Goal: Task Accomplishment & Management: Use online tool/utility

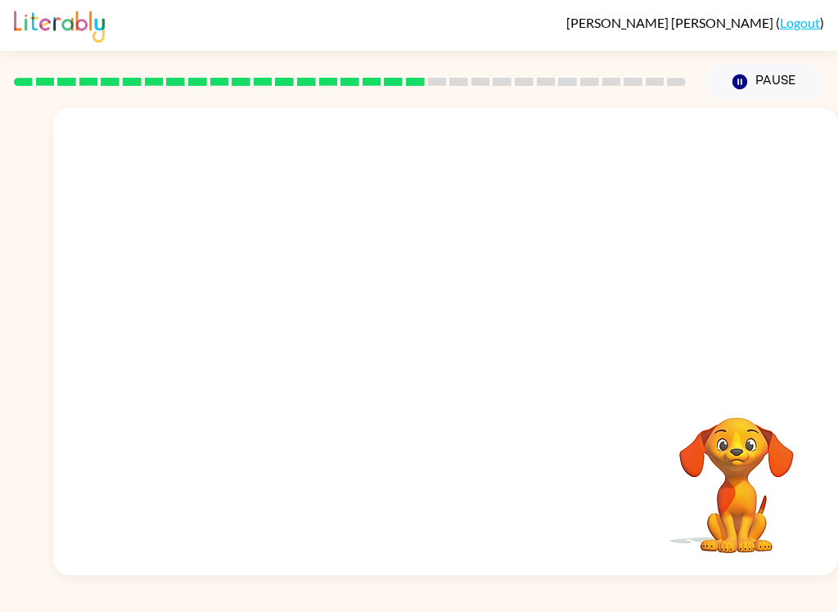
click at [777, 241] on div at bounding box center [445, 245] width 785 height 275
click at [755, 100] on button "Pause Pause" at bounding box center [765, 82] width 119 height 38
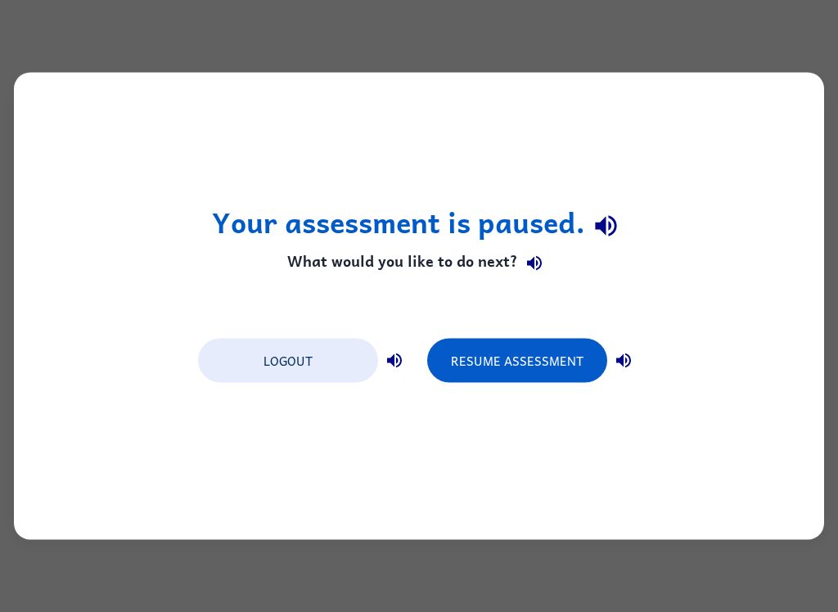
click at [556, 363] on button "Resume Assessment" at bounding box center [517, 361] width 180 height 44
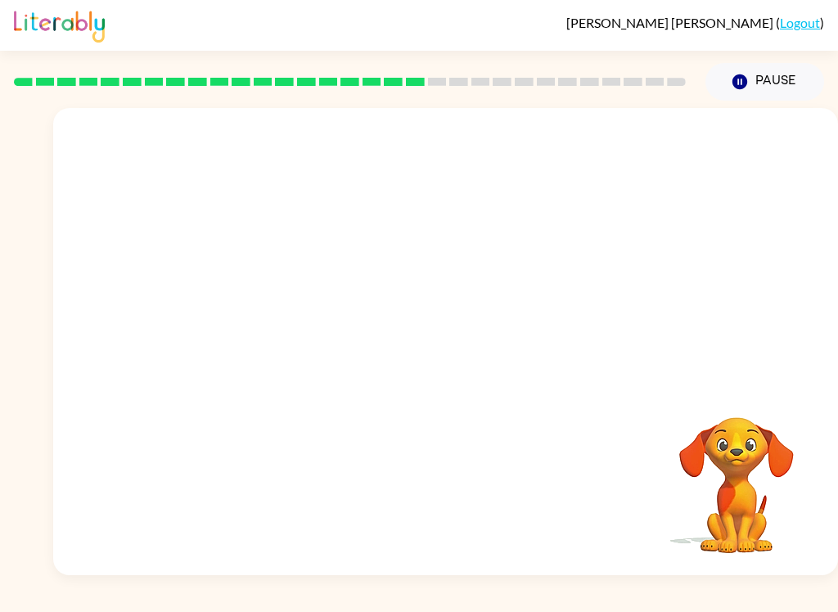
click at [763, 70] on button "Pause Pause" at bounding box center [765, 82] width 119 height 38
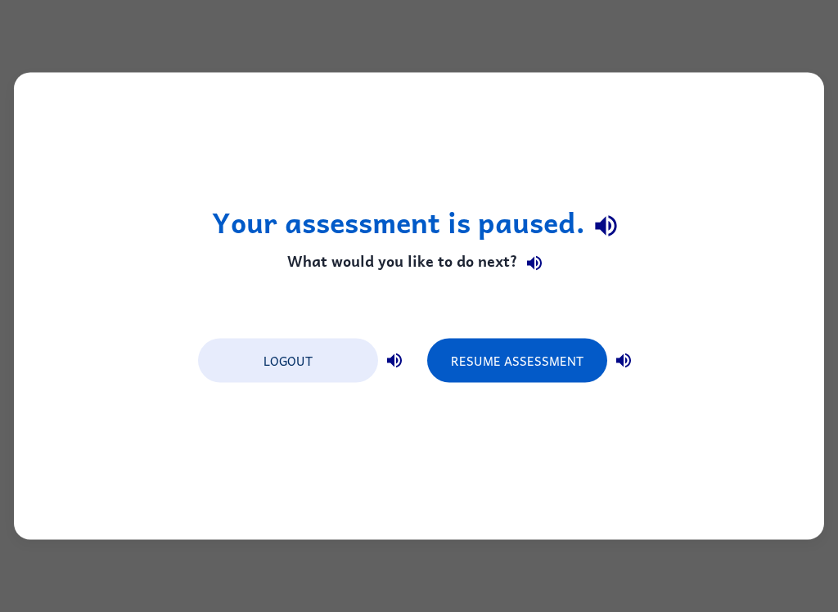
click at [53, 597] on div "Your assessment is paused. What would you like to do next? Logout Resume Assess…" at bounding box center [419, 306] width 838 height 612
click at [539, 354] on button "Resume Assessment" at bounding box center [517, 361] width 180 height 44
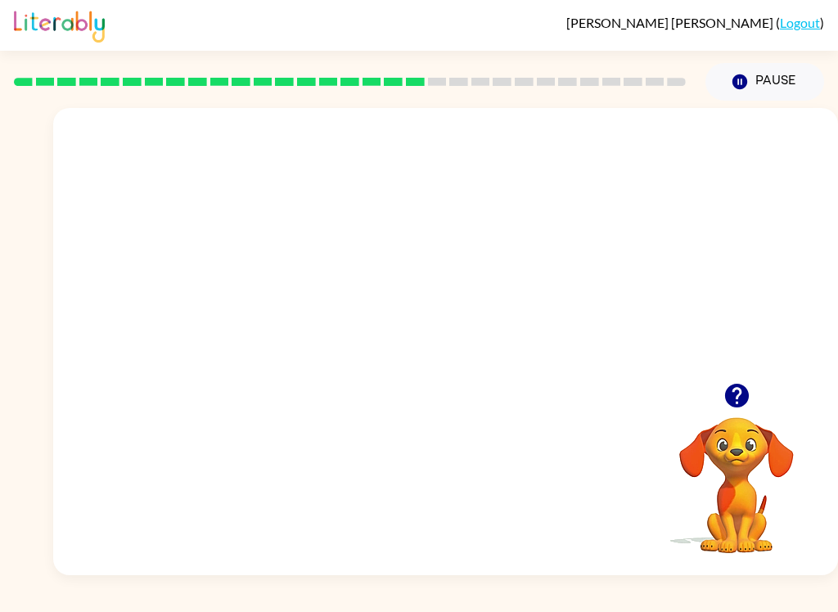
click at [748, 405] on icon "button" at bounding box center [737, 395] width 29 height 29
click at [748, 405] on video "Your browser must support playing .mp4 files to use Literably. Please try using…" at bounding box center [737, 474] width 164 height 164
click at [345, 602] on div "[PERSON_NAME] ( Logout ) Pause Pause Your browser must support playing .mp4 fil…" at bounding box center [419, 306] width 838 height 612
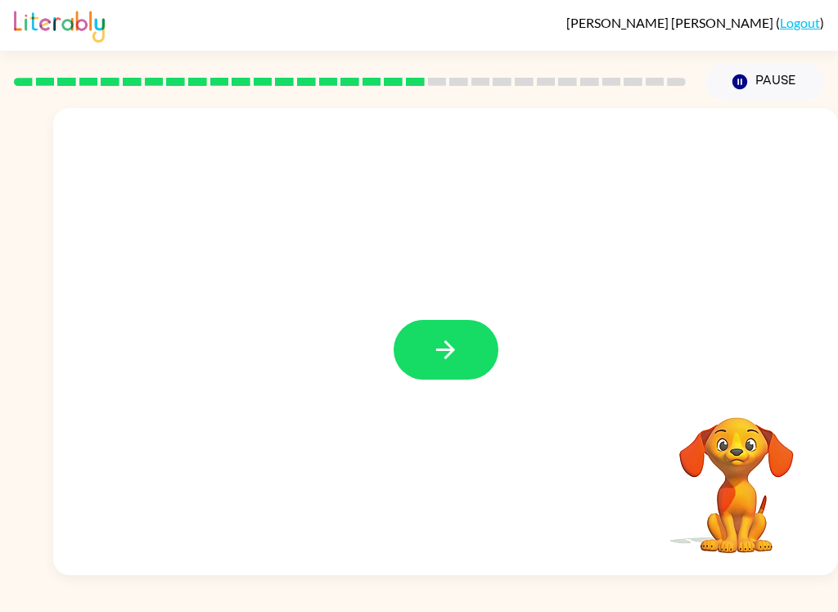
click at [416, 322] on button "button" at bounding box center [446, 350] width 105 height 60
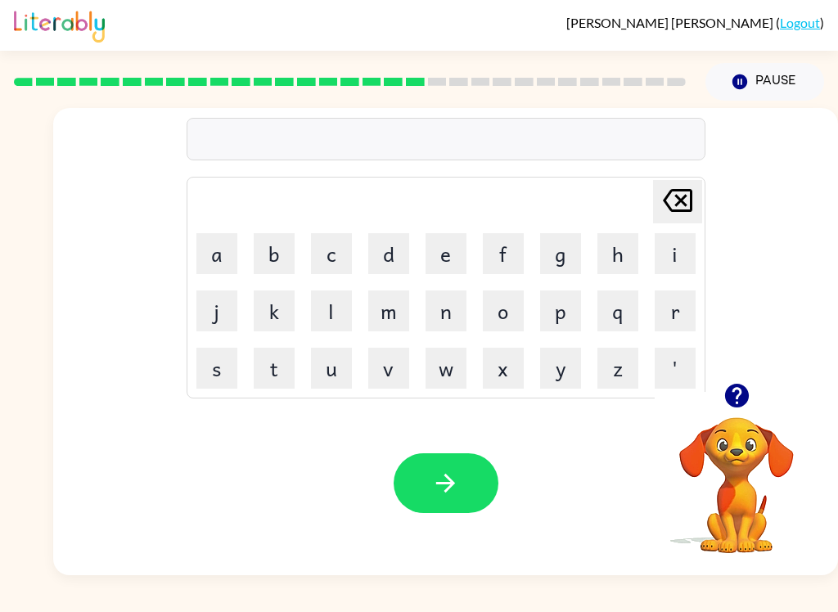
click at [383, 233] on button "d" at bounding box center [388, 253] width 41 height 41
click at [673, 246] on button "i" at bounding box center [675, 253] width 41 height 41
click at [223, 350] on button "s" at bounding box center [216, 368] width 41 height 41
click at [568, 313] on button "p" at bounding box center [560, 311] width 41 height 41
click at [332, 310] on button "l" at bounding box center [331, 311] width 41 height 41
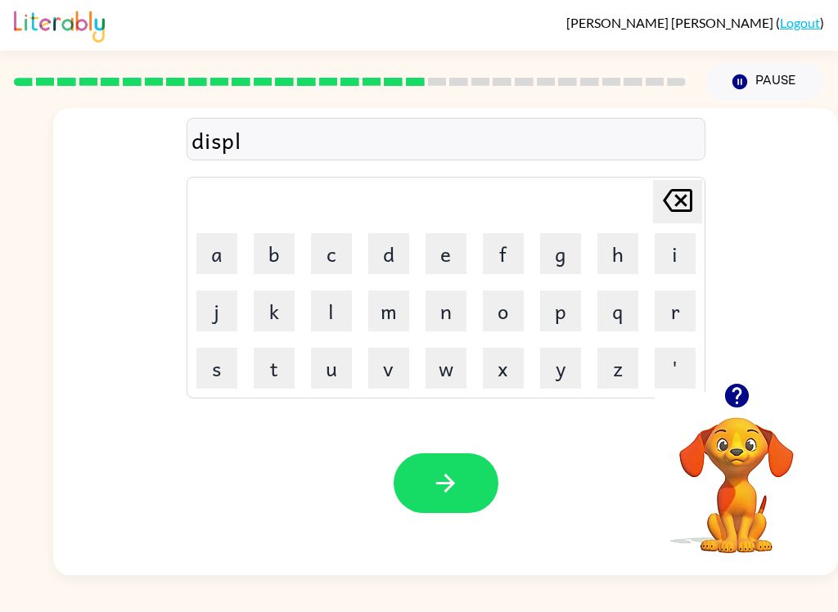
click at [216, 256] on button "a" at bounding box center [216, 253] width 41 height 41
click at [566, 376] on button "y" at bounding box center [560, 368] width 41 height 41
click at [448, 492] on icon "button" at bounding box center [445, 483] width 19 height 19
click at [749, 400] on icon "button" at bounding box center [737, 395] width 29 height 29
click at [383, 260] on button "d" at bounding box center [388, 253] width 41 height 41
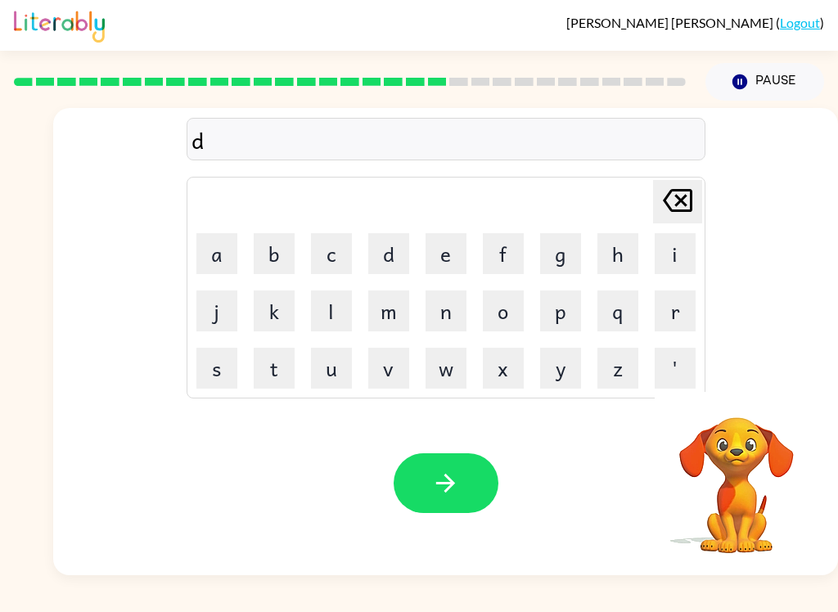
click at [433, 251] on button "e" at bounding box center [446, 253] width 41 height 41
click at [237, 373] on button "s" at bounding box center [216, 368] width 41 height 41
click at [292, 353] on button "t" at bounding box center [274, 368] width 41 height 41
click at [445, 257] on button "e" at bounding box center [446, 253] width 41 height 41
click at [408, 241] on button "d" at bounding box center [388, 253] width 41 height 41
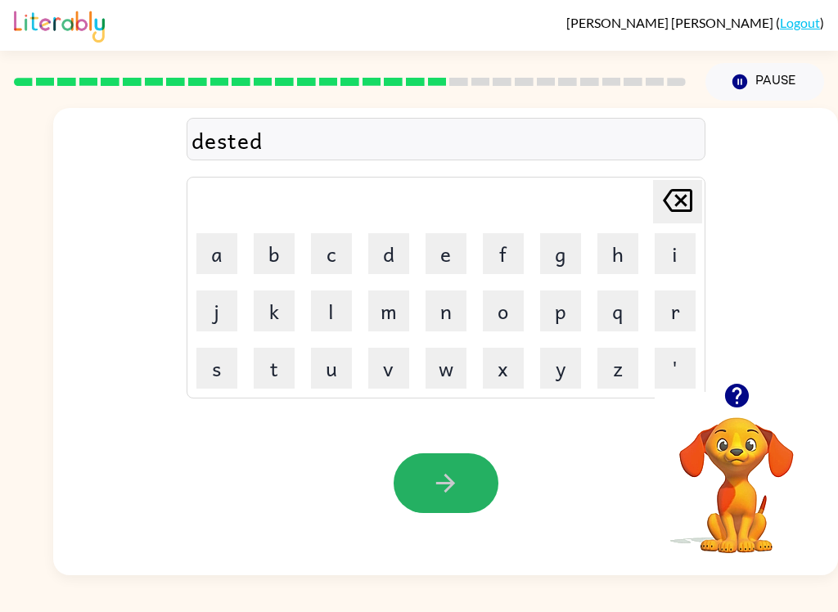
click at [417, 471] on button "button" at bounding box center [446, 483] width 105 height 60
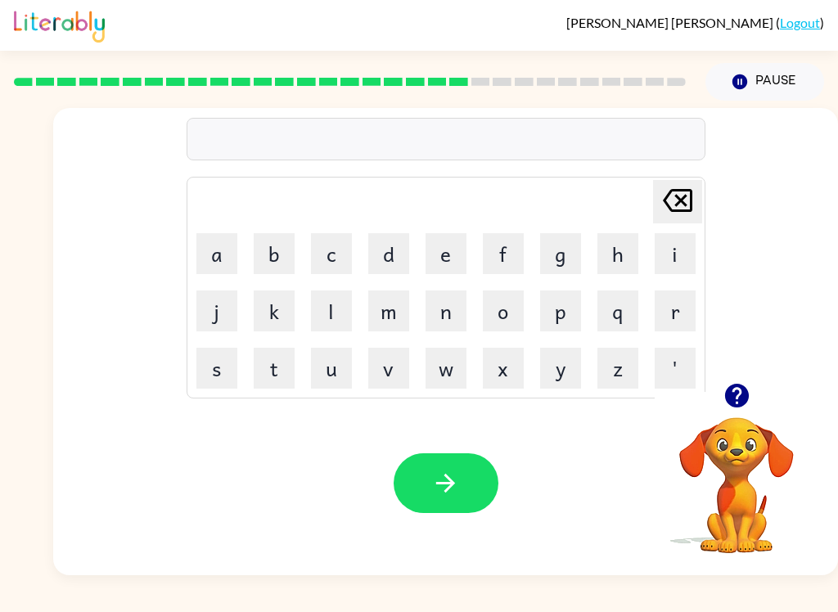
click at [215, 368] on button "s" at bounding box center [216, 368] width 41 height 41
click at [456, 259] on button "e" at bounding box center [446, 253] width 41 height 41
click at [449, 305] on button "n" at bounding box center [446, 311] width 41 height 41
click at [290, 373] on button "t" at bounding box center [274, 368] width 41 height 41
click at [435, 255] on button "e" at bounding box center [446, 253] width 41 height 41
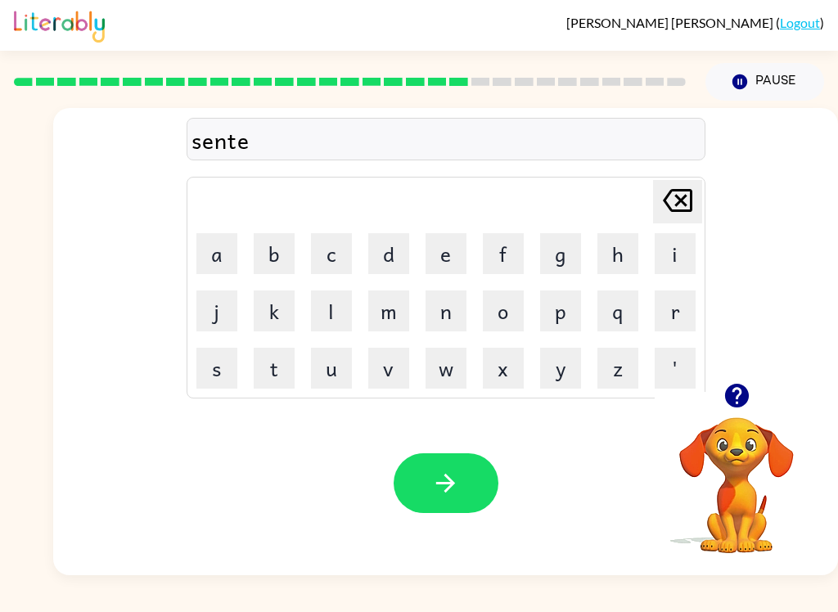
click at [567, 322] on button "p" at bounding box center [560, 311] width 41 height 41
click at [662, 246] on button "i" at bounding box center [675, 253] width 41 height 41
click at [280, 363] on button "t" at bounding box center [274, 368] width 41 height 41
click at [431, 263] on button "e" at bounding box center [446, 253] width 41 height 41
click at [451, 489] on icon "button" at bounding box center [445, 483] width 29 height 29
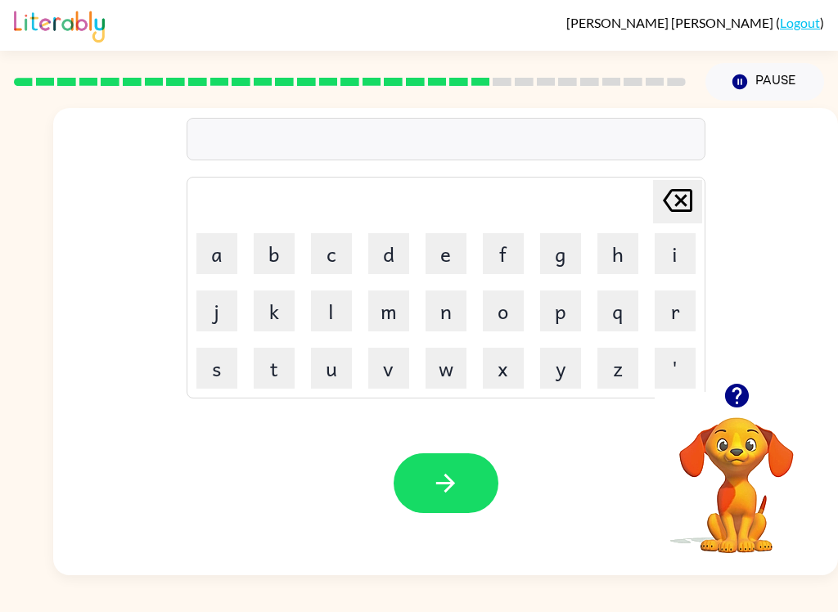
click at [667, 330] on button "r" at bounding box center [675, 311] width 41 height 41
click at [677, 250] on button "i" at bounding box center [675, 253] width 41 height 41
click at [441, 318] on button "n" at bounding box center [446, 311] width 41 height 41
click at [337, 246] on button "c" at bounding box center [331, 253] width 41 height 41
click at [510, 304] on button "o" at bounding box center [503, 311] width 41 height 41
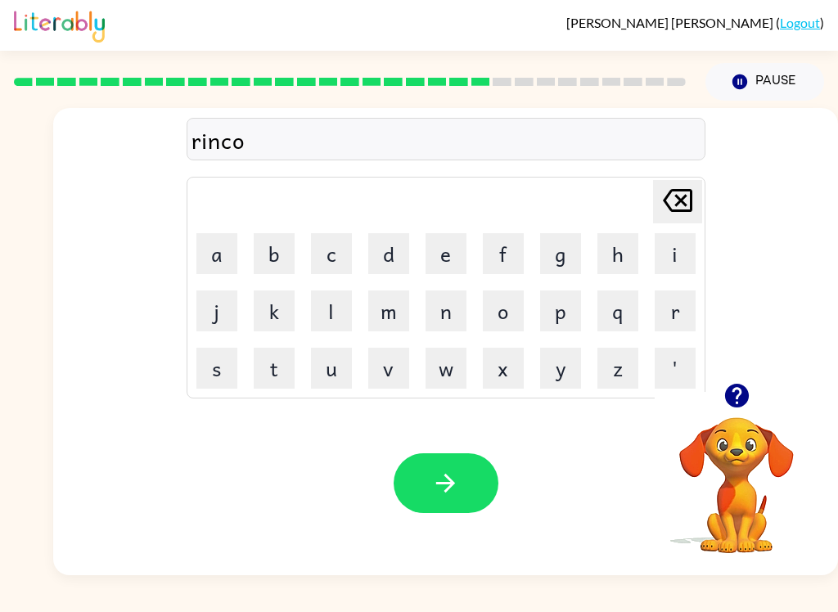
click at [327, 316] on button "l" at bounding box center [331, 311] width 41 height 41
click at [277, 354] on button "t" at bounding box center [274, 368] width 41 height 41
click at [445, 466] on button "button" at bounding box center [446, 483] width 105 height 60
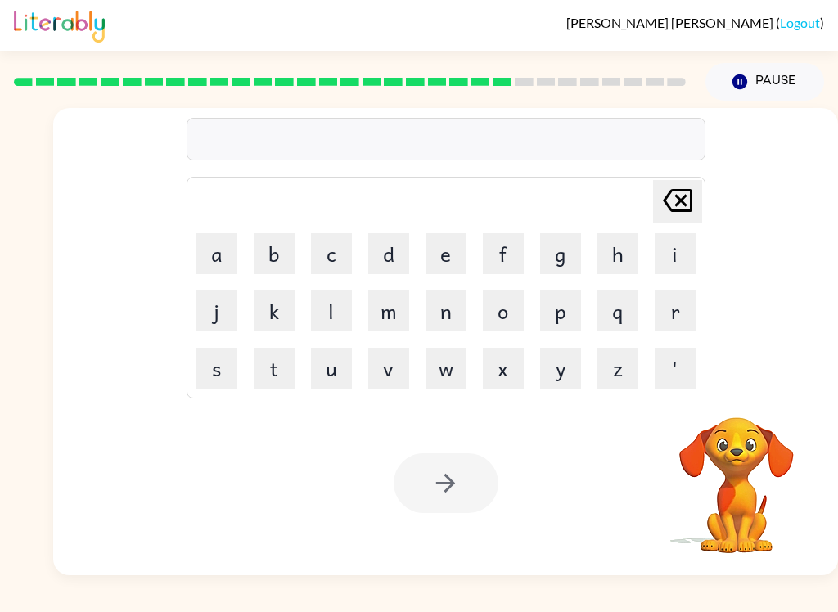
click at [395, 317] on button "m" at bounding box center [388, 311] width 41 height 41
click at [216, 258] on button "a" at bounding box center [216, 253] width 41 height 41
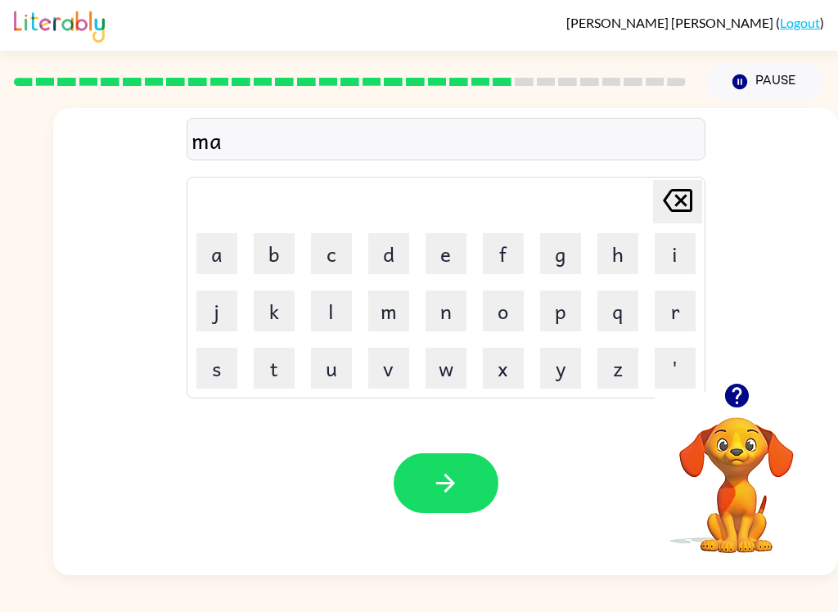
click at [664, 306] on button "r" at bounding box center [675, 311] width 41 height 41
click at [262, 320] on button "k" at bounding box center [274, 311] width 41 height 41
click at [441, 258] on button "e" at bounding box center [446, 253] width 41 height 41
click at [674, 295] on button "r" at bounding box center [675, 311] width 41 height 41
click at [434, 480] on icon "button" at bounding box center [445, 483] width 29 height 29
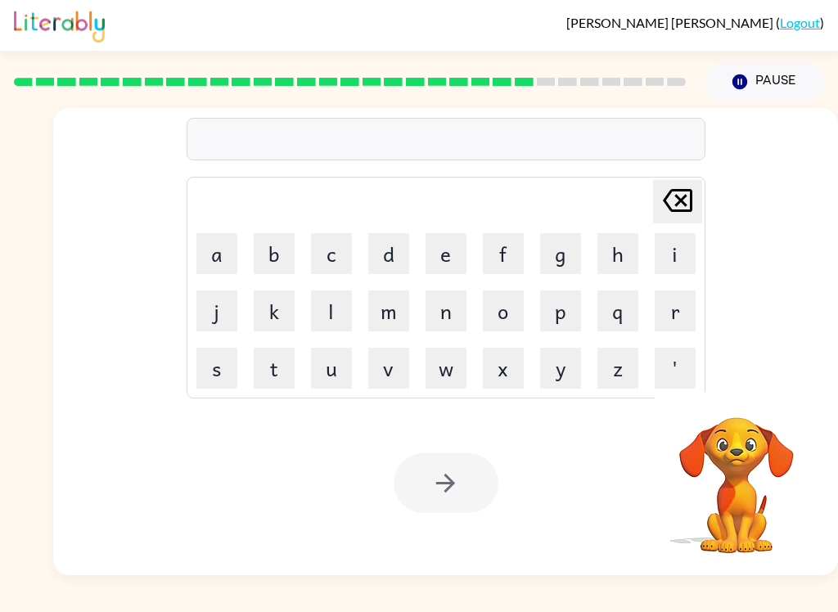
click at [228, 245] on button "a" at bounding box center [216, 253] width 41 height 41
click at [386, 259] on button "d" at bounding box center [388, 253] width 41 height 41
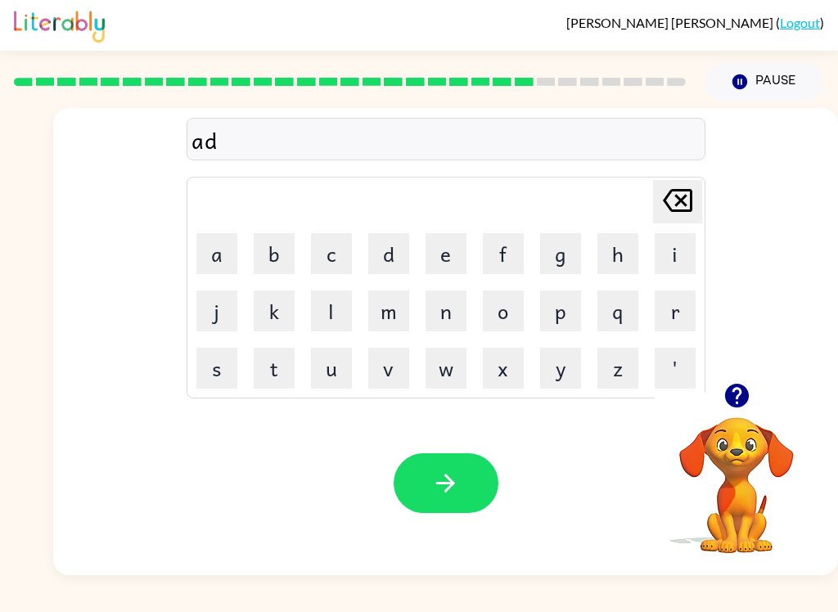
click at [277, 266] on button "b" at bounding box center [274, 253] width 41 height 41
click at [228, 266] on button "a" at bounding box center [216, 253] width 41 height 41
click at [452, 321] on button "n" at bounding box center [446, 311] width 41 height 41
click at [336, 257] on button "c" at bounding box center [331, 253] width 41 height 41
click at [677, 248] on button "i" at bounding box center [675, 253] width 41 height 41
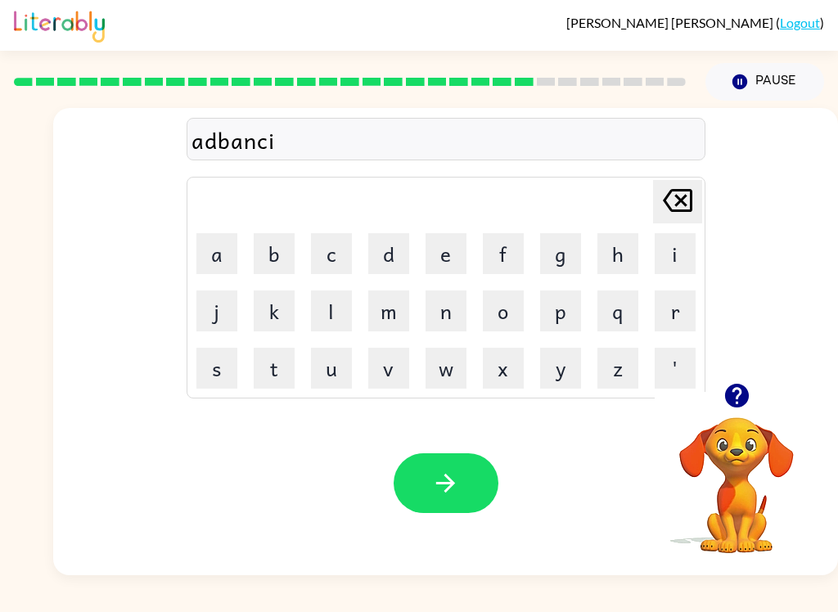
click at [395, 365] on button "v" at bounding box center [388, 368] width 41 height 41
click at [333, 251] on button "c" at bounding box center [331, 253] width 41 height 41
click at [676, 202] on icon at bounding box center [677, 200] width 29 height 23
click at [674, 203] on icon at bounding box center [677, 200] width 29 height 23
click at [266, 252] on button "b" at bounding box center [274, 253] width 41 height 41
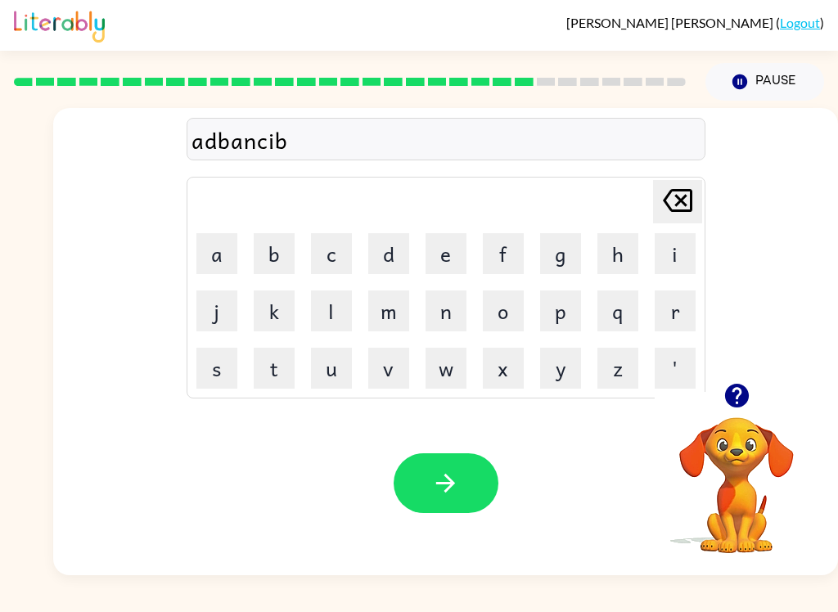
click at [462, 487] on button "button" at bounding box center [446, 483] width 105 height 60
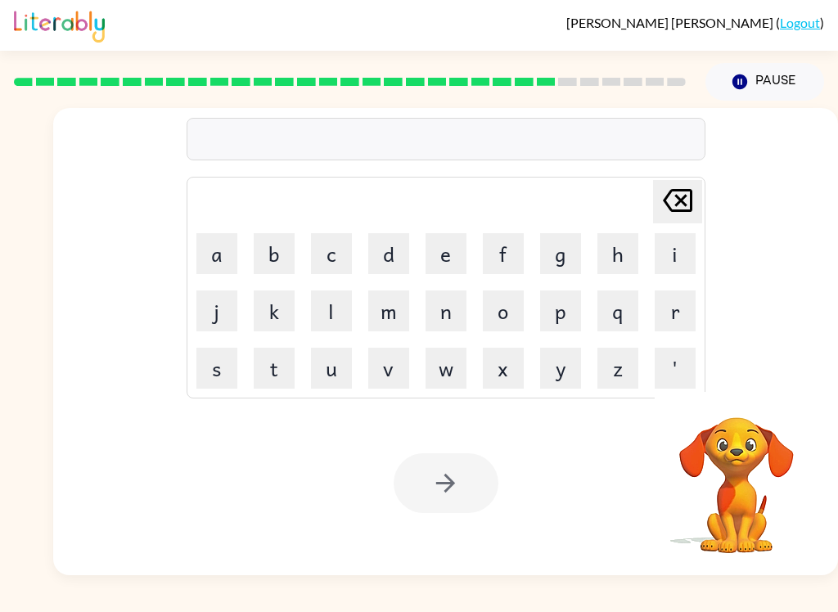
click at [558, 251] on button "g" at bounding box center [560, 253] width 41 height 41
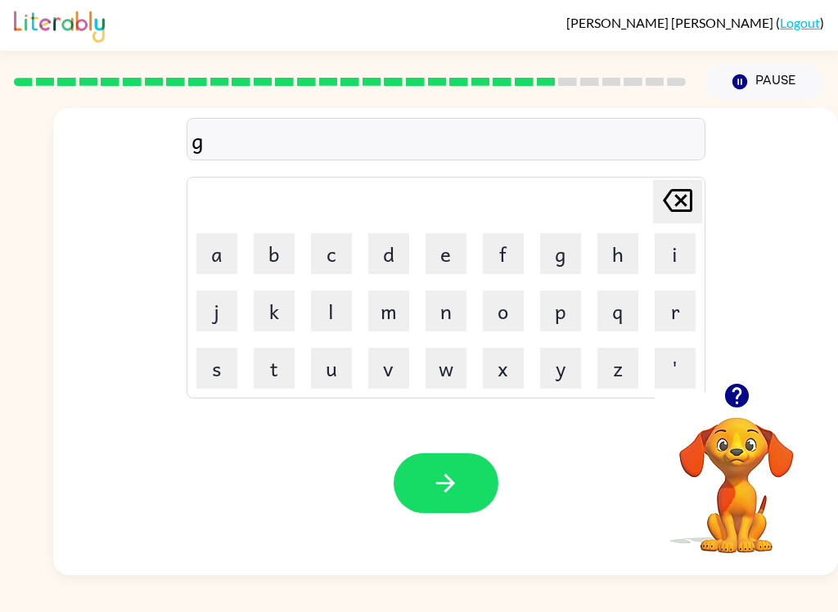
click at [505, 318] on button "o" at bounding box center [503, 311] width 41 height 41
click at [268, 253] on button "b" at bounding box center [274, 253] width 41 height 41
click at [338, 305] on button "l" at bounding box center [331, 311] width 41 height 41
click at [444, 253] on button "e" at bounding box center [446, 253] width 41 height 41
click at [403, 310] on button "m" at bounding box center [388, 311] width 41 height 41
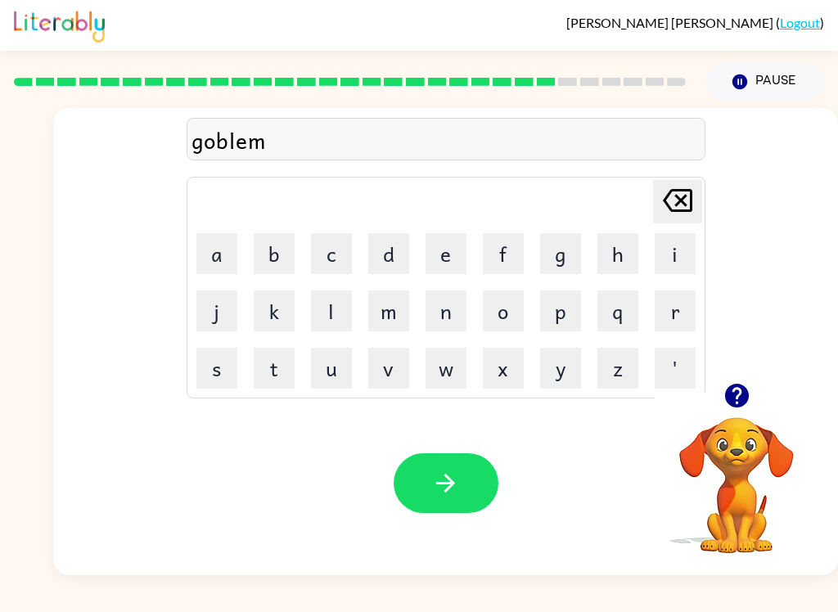
click at [433, 508] on button "button" at bounding box center [446, 483] width 105 height 60
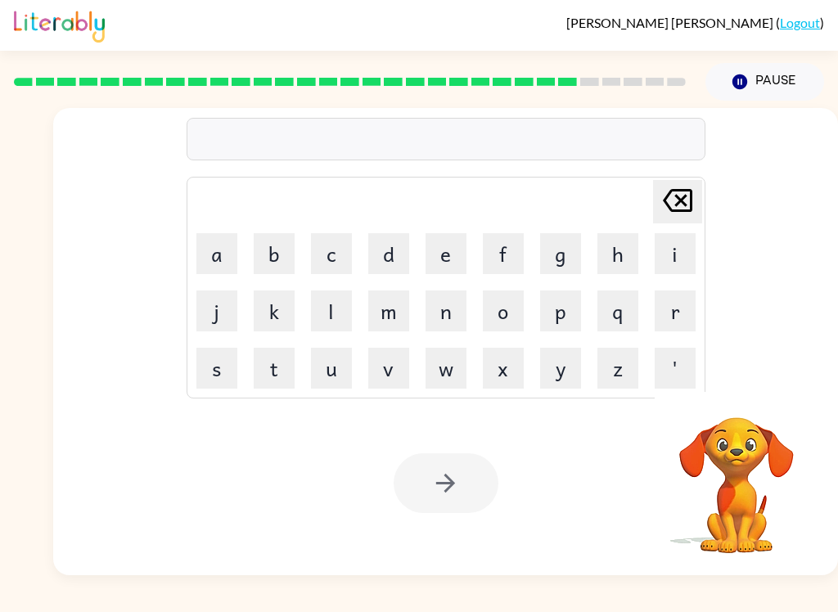
click at [558, 254] on button "g" at bounding box center [560, 253] width 41 height 41
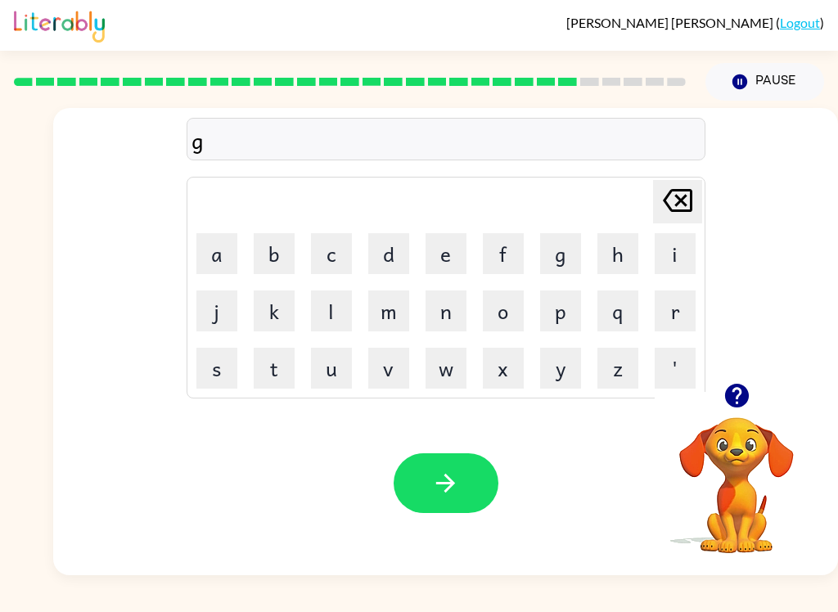
click at [509, 323] on button "o" at bounding box center [503, 311] width 41 height 41
click at [395, 370] on button "v" at bounding box center [388, 368] width 41 height 41
click at [444, 255] on button "e" at bounding box center [446, 253] width 41 height 41
click at [672, 321] on button "r" at bounding box center [675, 311] width 41 height 41
click at [389, 314] on button "m" at bounding box center [388, 311] width 41 height 41
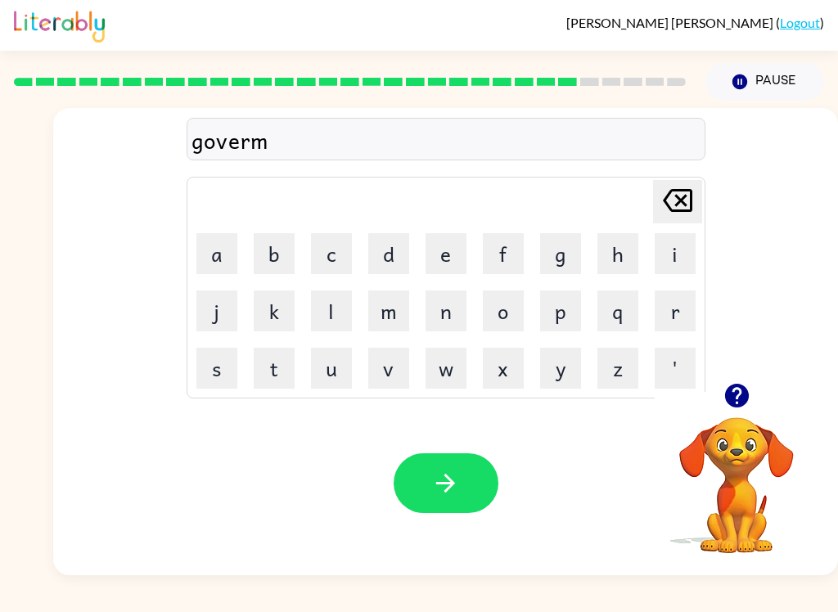
click at [433, 259] on button "e" at bounding box center [446, 253] width 41 height 41
click at [445, 308] on button "n" at bounding box center [446, 311] width 41 height 41
click at [286, 366] on button "t" at bounding box center [274, 368] width 41 height 41
click at [439, 496] on icon "button" at bounding box center [445, 483] width 29 height 29
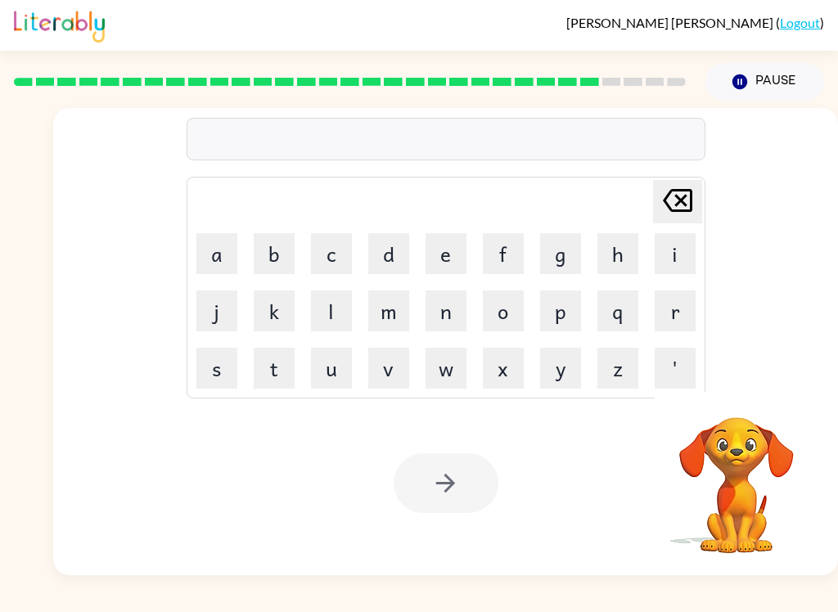
click at [213, 367] on button "s" at bounding box center [216, 368] width 41 height 41
click at [268, 371] on button "t" at bounding box center [274, 368] width 41 height 41
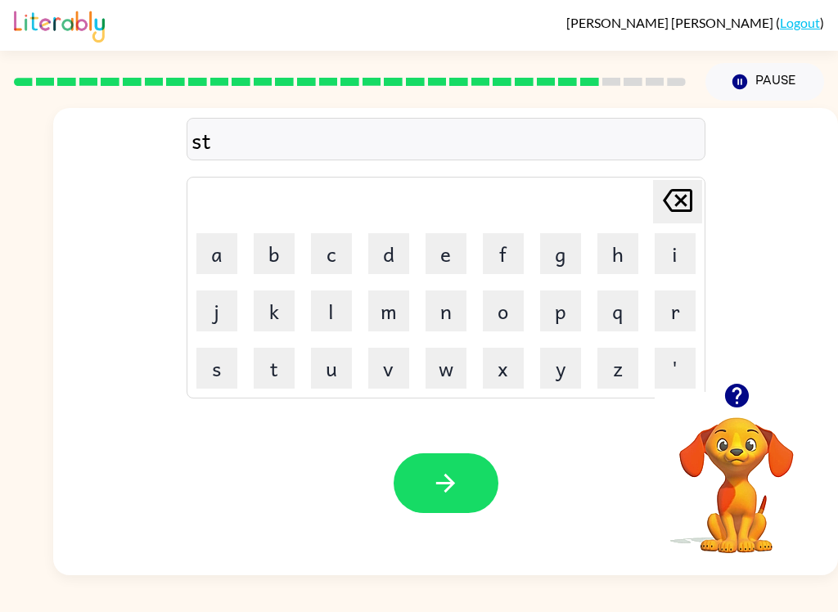
click at [667, 318] on button "r" at bounding box center [675, 311] width 41 height 41
click at [675, 258] on button "i" at bounding box center [675, 253] width 41 height 41
click at [224, 246] on button "a" at bounding box center [216, 253] width 41 height 41
click at [444, 318] on button "n" at bounding box center [446, 311] width 41 height 41
click at [426, 480] on button "button" at bounding box center [446, 483] width 105 height 60
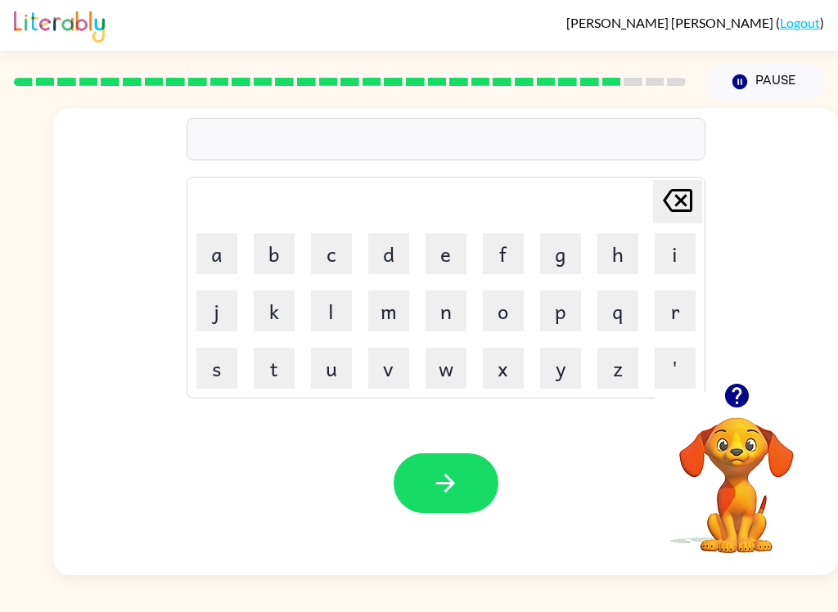
click at [226, 364] on button "s" at bounding box center [216, 368] width 41 height 41
click at [613, 252] on button "h" at bounding box center [618, 253] width 41 height 41
click at [230, 233] on button "a" at bounding box center [216, 253] width 41 height 41
click at [572, 303] on button "p" at bounding box center [560, 311] width 41 height 41
click at [435, 254] on button "e" at bounding box center [446, 253] width 41 height 41
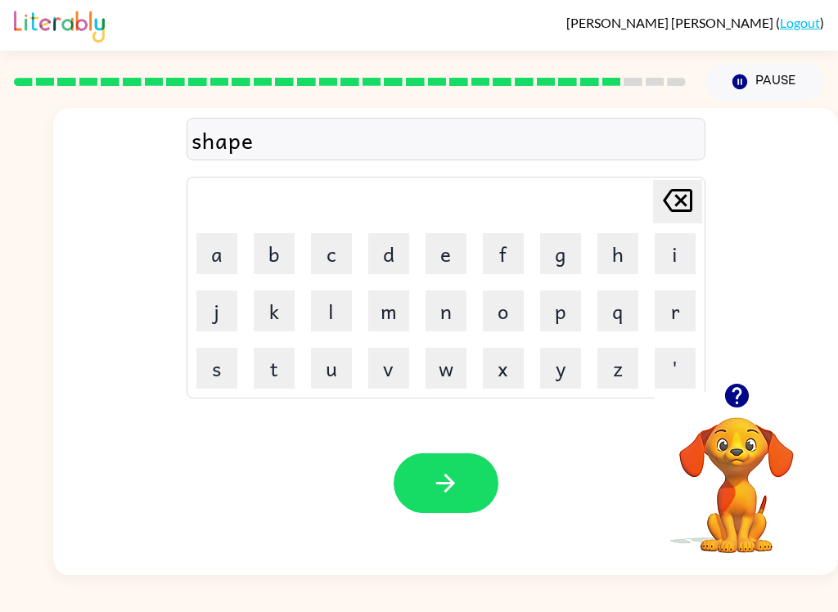
click at [450, 473] on icon "button" at bounding box center [445, 483] width 29 height 29
click at [736, 412] on button "button" at bounding box center [737, 396] width 42 height 42
click at [728, 410] on icon "button" at bounding box center [737, 395] width 29 height 29
click at [440, 255] on button "e" at bounding box center [446, 253] width 41 height 41
click at [493, 366] on button "x" at bounding box center [503, 368] width 41 height 41
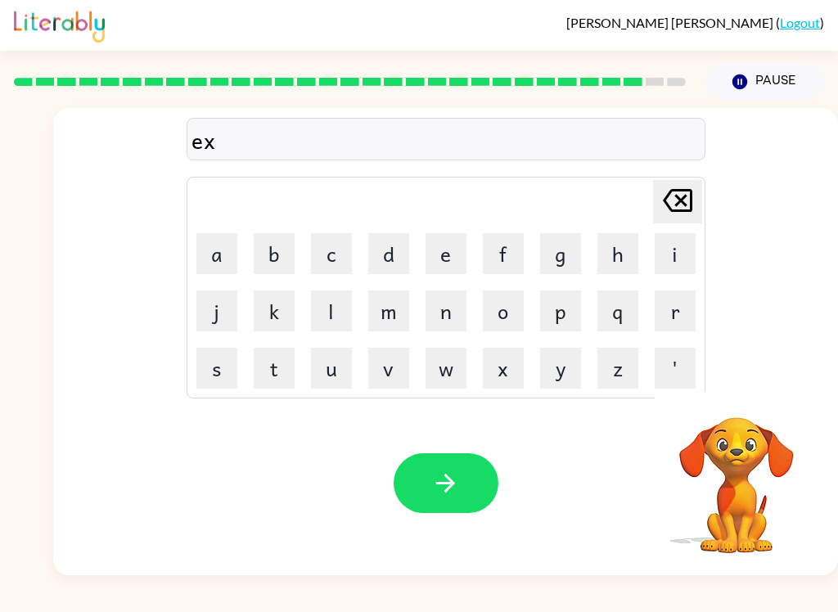
click at [457, 253] on button "e" at bounding box center [446, 253] width 41 height 41
click at [437, 266] on button "e" at bounding box center [446, 253] width 41 height 41
click at [452, 316] on button "n" at bounding box center [446, 311] width 41 height 41
click at [275, 354] on button "t" at bounding box center [274, 368] width 41 height 41
click at [677, 214] on icon "[PERSON_NAME] last character input" at bounding box center [677, 200] width 39 height 39
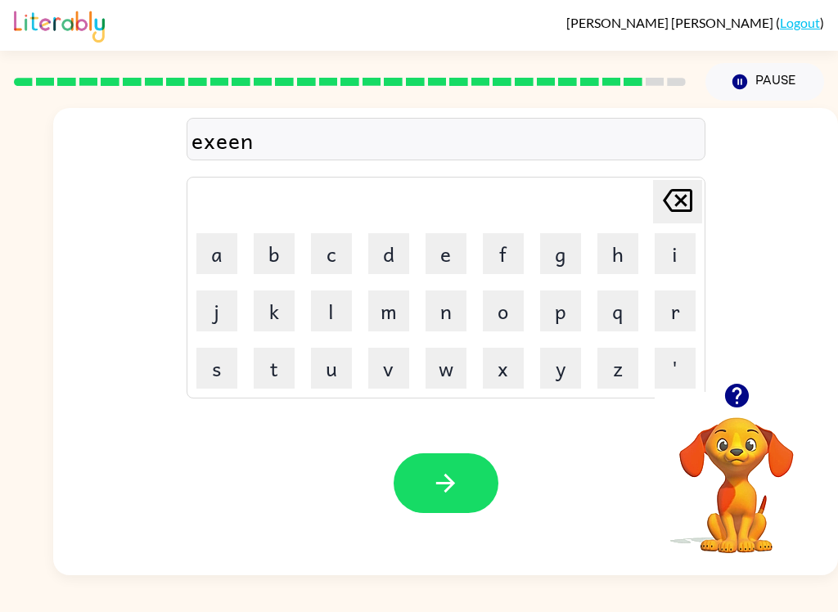
click at [676, 214] on icon "[PERSON_NAME] last character input" at bounding box center [677, 200] width 39 height 39
click at [687, 202] on icon at bounding box center [677, 200] width 29 height 23
click at [317, 314] on button "l" at bounding box center [331, 311] width 41 height 41
click at [444, 255] on button "e" at bounding box center [446, 253] width 41 height 41
click at [453, 322] on button "n" at bounding box center [446, 311] width 41 height 41
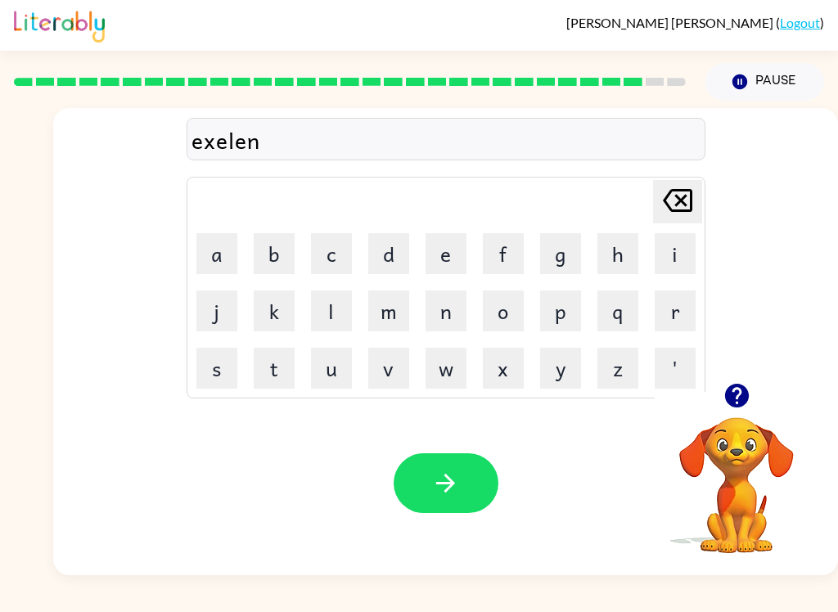
click at [277, 373] on button "t" at bounding box center [274, 368] width 41 height 41
click at [422, 483] on button "button" at bounding box center [446, 483] width 105 height 60
click at [741, 400] on icon "button" at bounding box center [736, 396] width 24 height 24
click at [222, 314] on button "j" at bounding box center [216, 311] width 41 height 41
click at [507, 306] on button "o" at bounding box center [503, 311] width 41 height 41
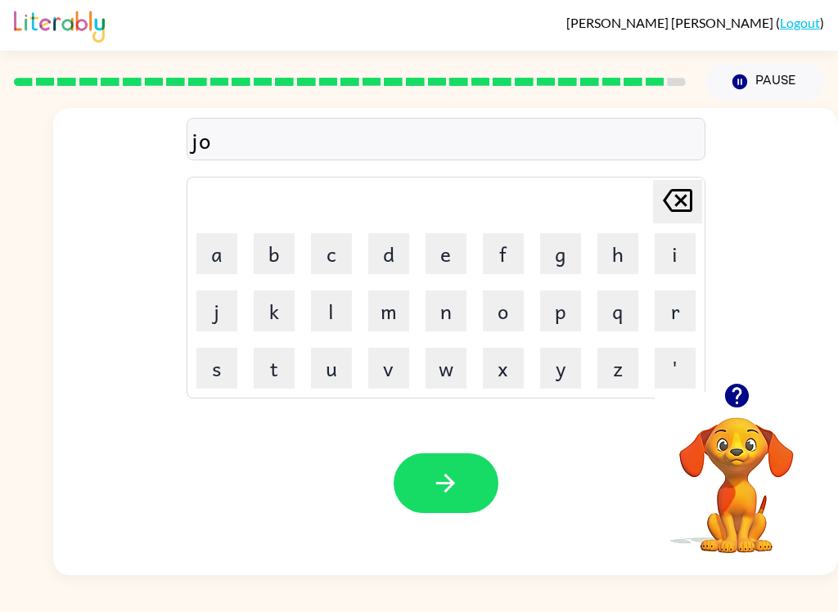
click at [282, 266] on button "b" at bounding box center [274, 253] width 41 height 41
click at [678, 308] on button "r" at bounding box center [675, 311] width 41 height 41
click at [226, 254] on button "a" at bounding box center [216, 253] width 41 height 41
click at [277, 301] on button "k" at bounding box center [274, 311] width 41 height 41
click at [451, 260] on button "e" at bounding box center [446, 253] width 41 height 41
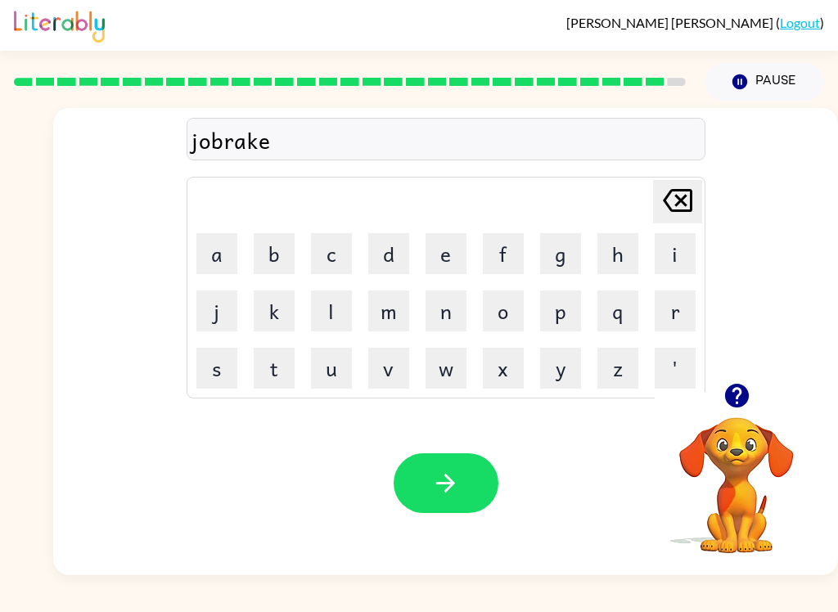
click at [674, 316] on button "r" at bounding box center [675, 311] width 41 height 41
click at [452, 485] on icon "button" at bounding box center [445, 483] width 19 height 19
